Goal: Information Seeking & Learning: Learn about a topic

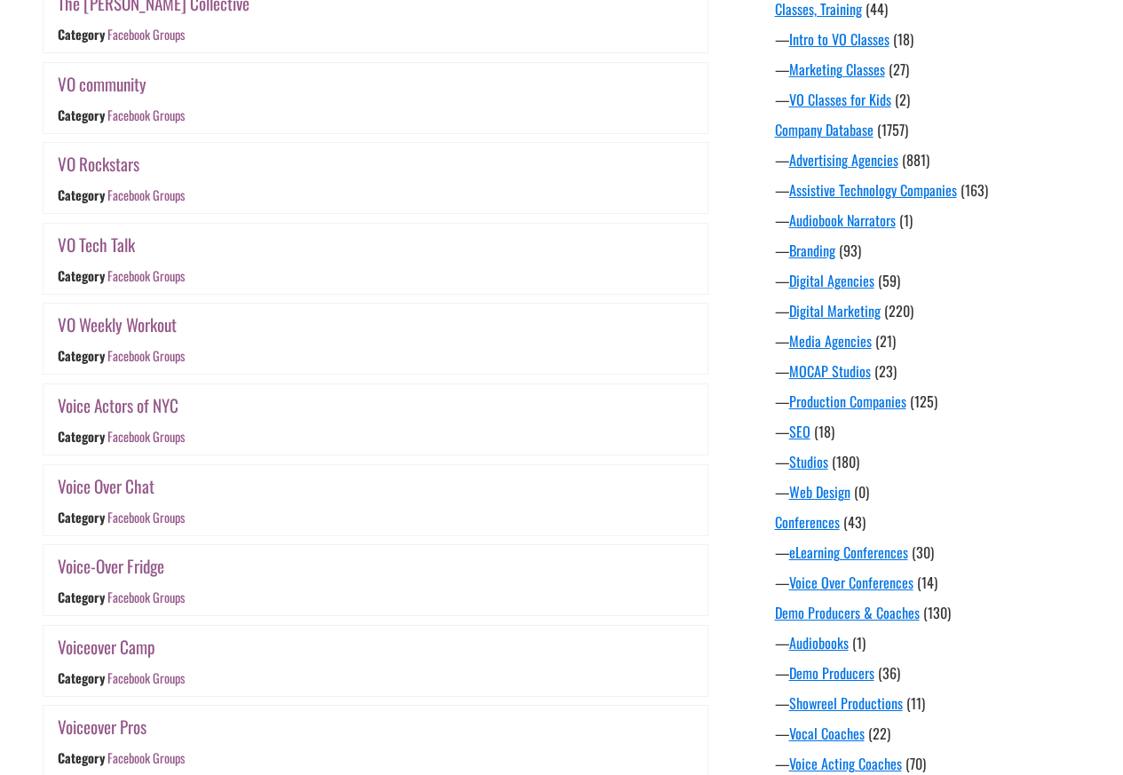
scroll to position [959, 0]
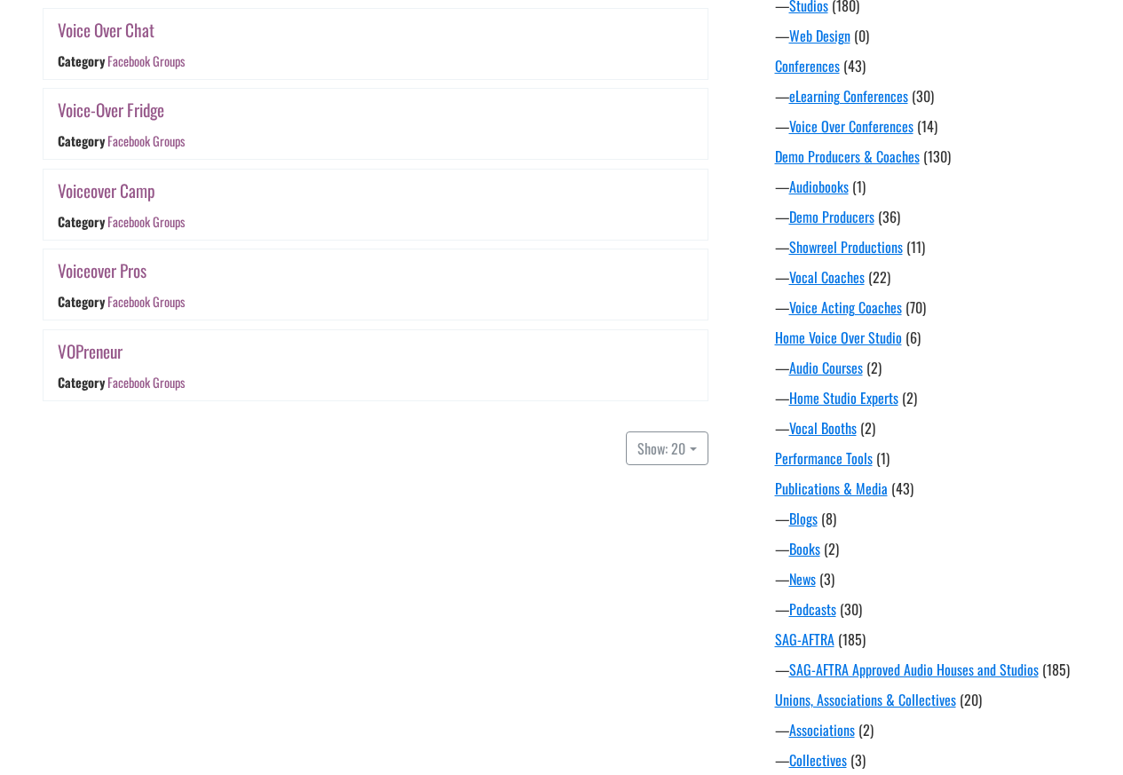
click at [107, 275] on link "Voiceover Pros" at bounding box center [102, 271] width 89 height 26
click at [99, 198] on link "Voiceover Camp" at bounding box center [107, 191] width 98 height 26
click at [115, 115] on link "Voice-Over Fridge" at bounding box center [111, 110] width 107 height 26
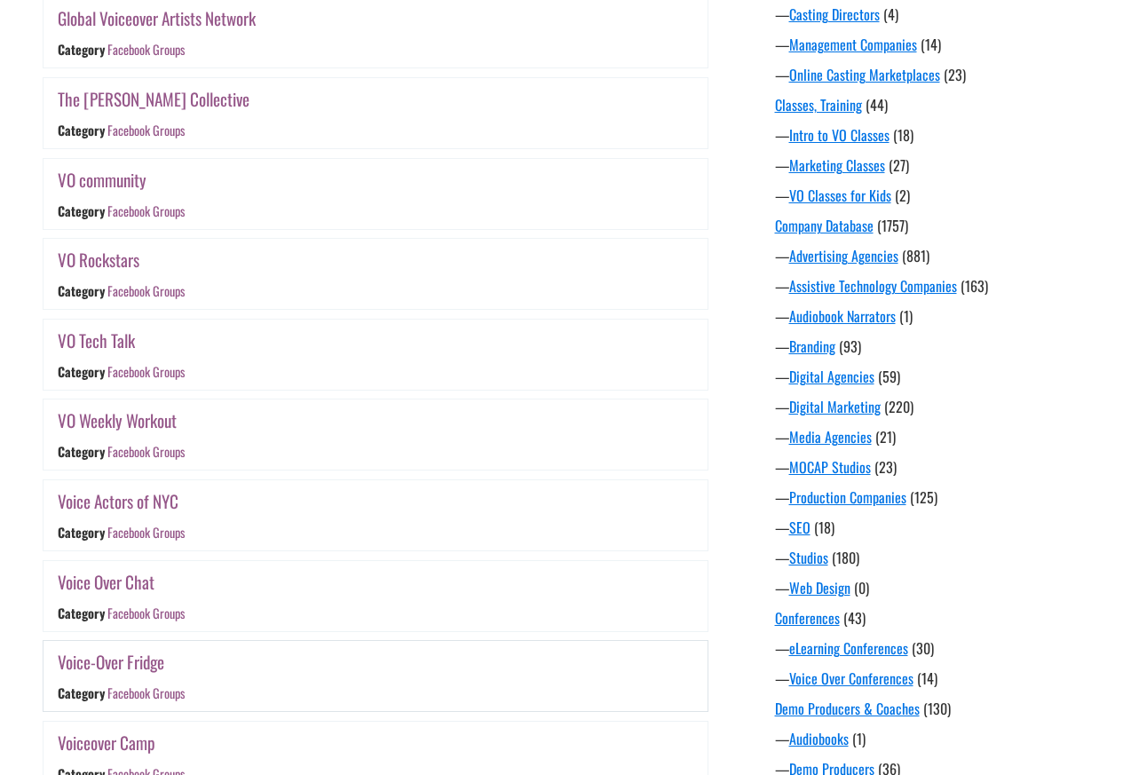
scroll to position [281, 0]
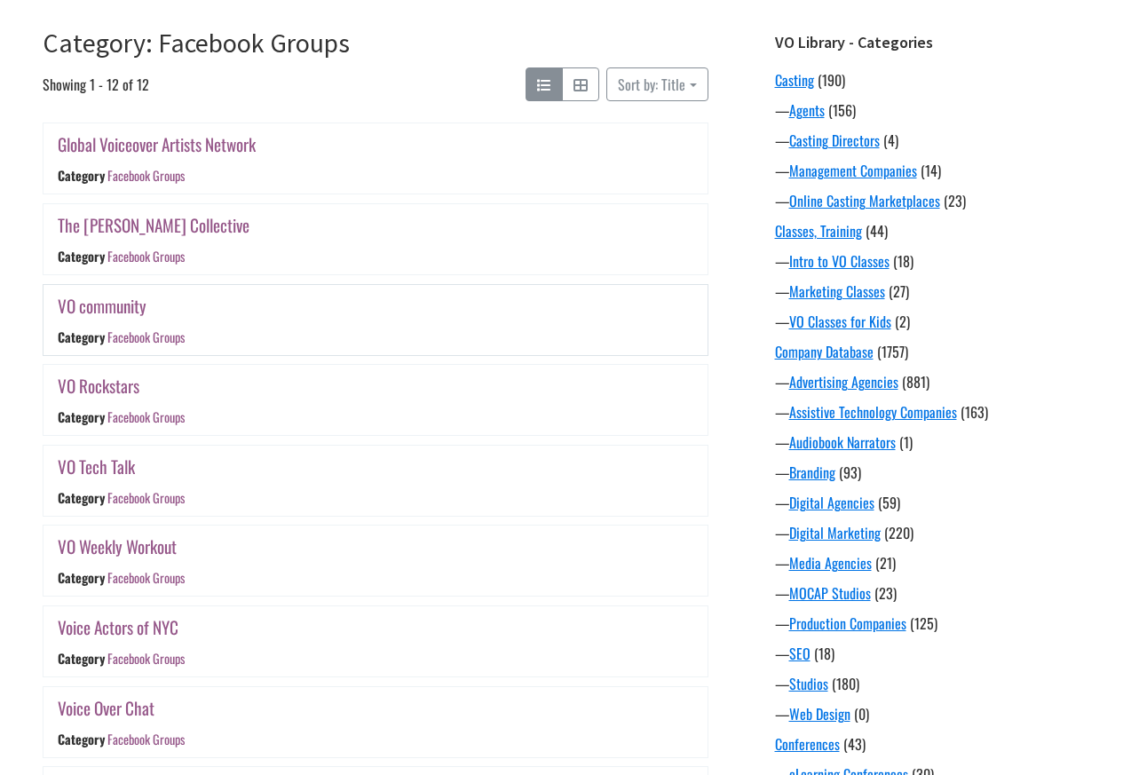
click at [93, 307] on link "VO community" at bounding box center [102, 306] width 89 height 26
click at [95, 389] on link "VO Rockstars" at bounding box center [99, 386] width 82 height 26
click at [100, 470] on link "VO Tech Talk" at bounding box center [96, 467] width 77 height 26
click at [111, 551] on link "VO Weekly Workout" at bounding box center [117, 547] width 119 height 26
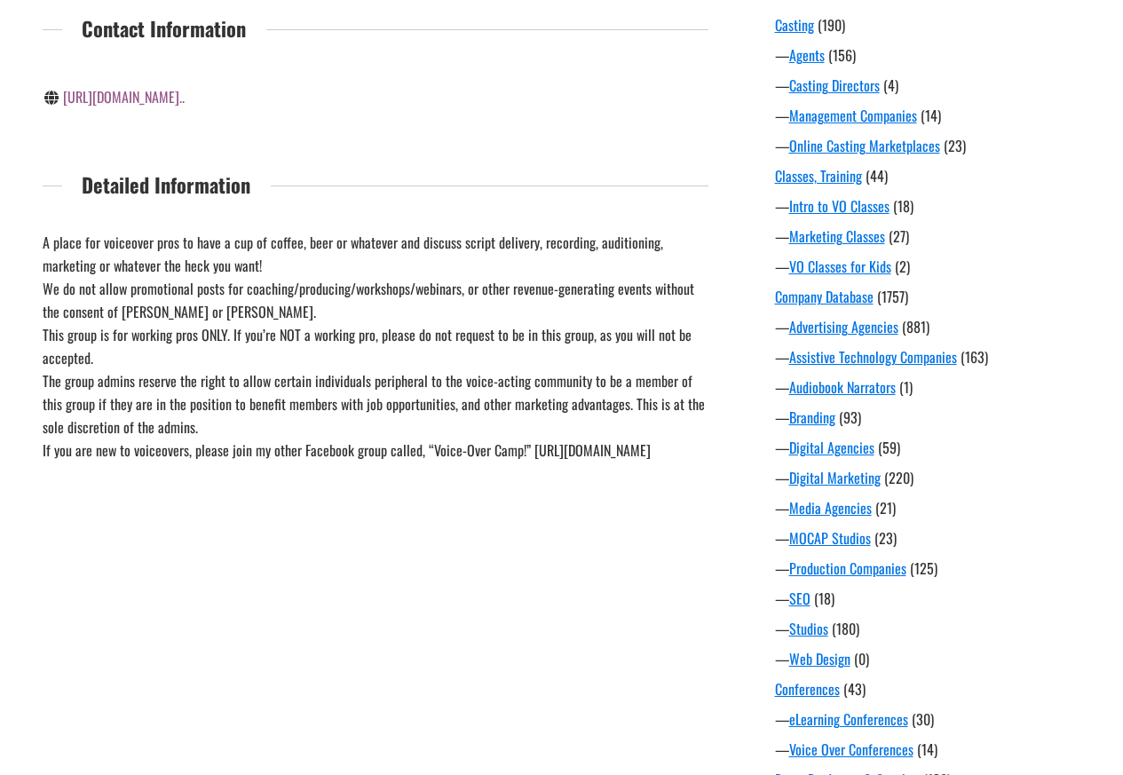
scroll to position [426, 0]
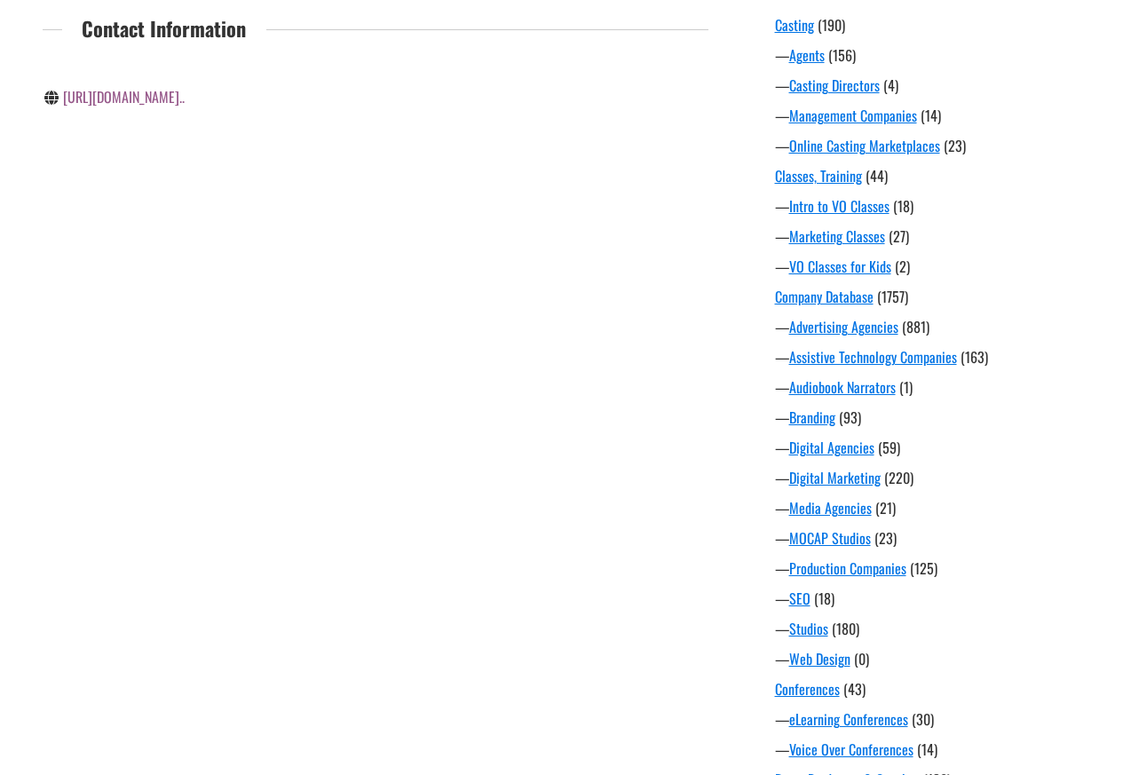
scroll to position [426, 0]
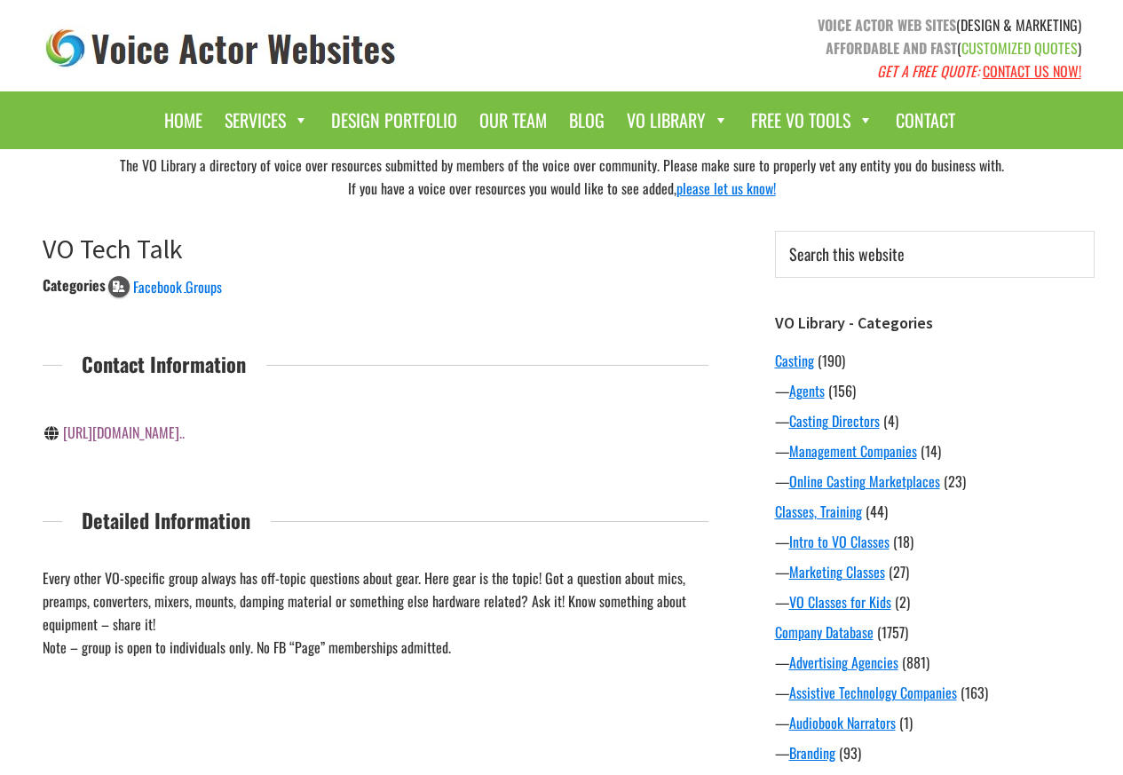
click at [93, 471] on div "Categories Facebook Groups Contact Information https://www.facebook.com/groups/…" at bounding box center [376, 466] width 666 height 385
